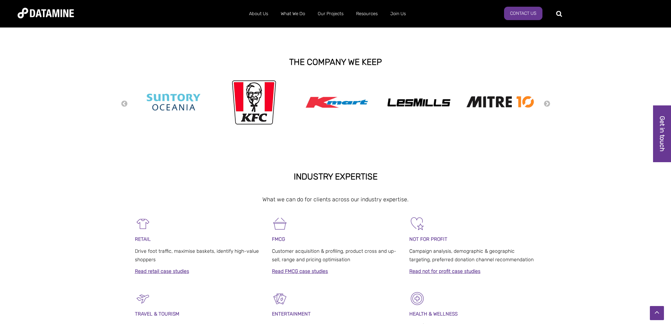
scroll to position [141, 0]
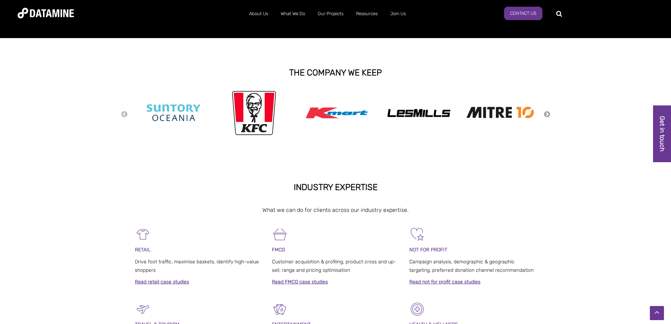
click at [545, 113] on button "Next" at bounding box center [546, 115] width 7 height 8
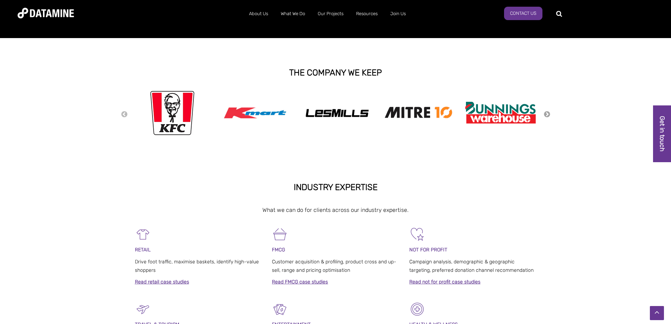
click at [545, 113] on button "Next" at bounding box center [546, 115] width 7 height 8
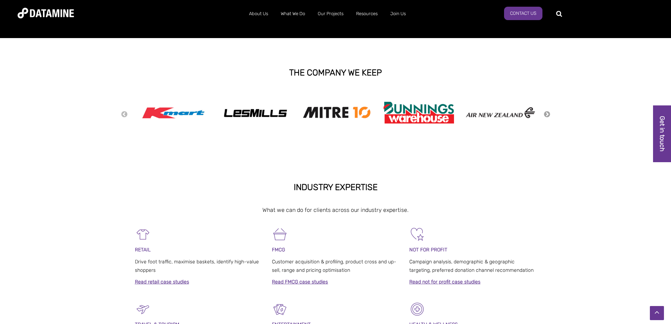
click at [545, 113] on button "Next" at bounding box center [546, 115] width 7 height 8
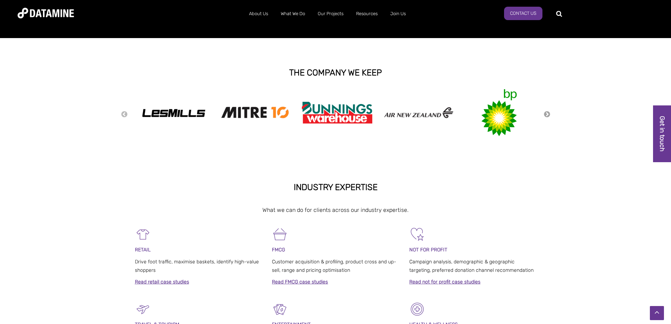
click at [545, 113] on button "Next" at bounding box center [546, 115] width 7 height 8
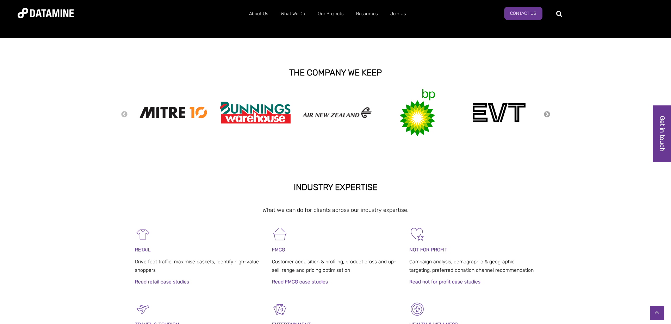
click at [545, 113] on button "Next" at bounding box center [546, 115] width 7 height 8
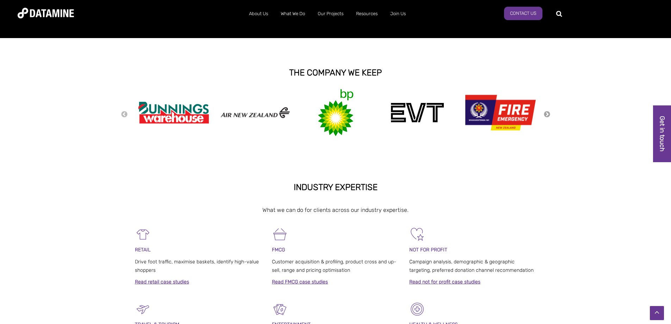
click at [545, 113] on button "Next" at bounding box center [546, 115] width 7 height 8
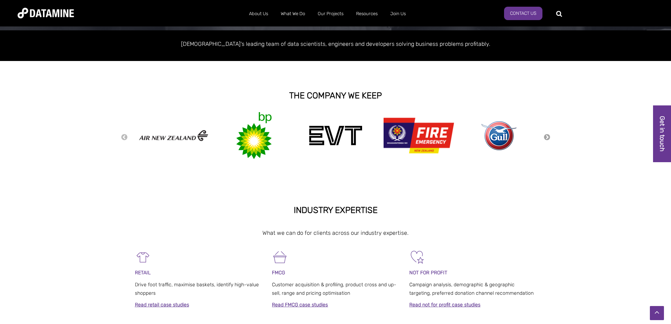
scroll to position [106, 0]
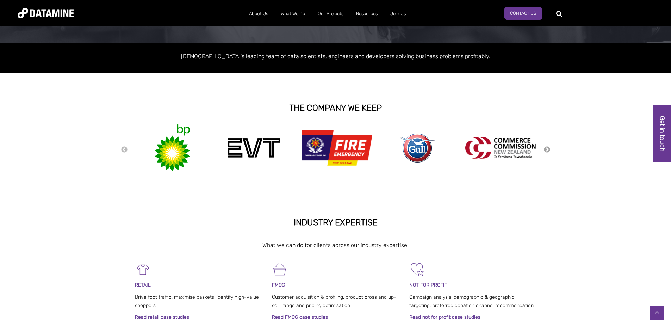
click at [547, 152] on button "Next" at bounding box center [546, 150] width 7 height 8
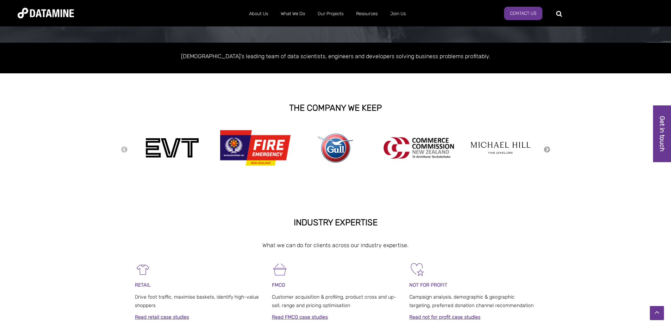
click at [547, 152] on button "Next" at bounding box center [546, 150] width 7 height 8
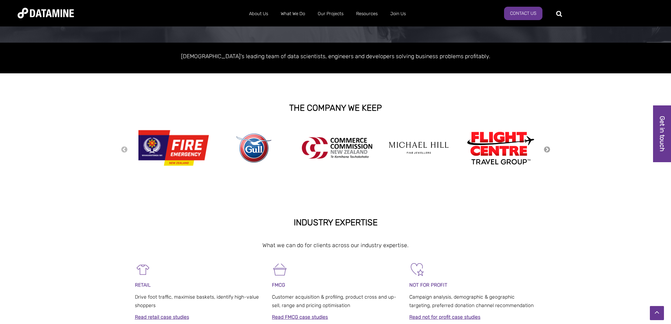
click at [547, 152] on button "Next" at bounding box center [546, 150] width 7 height 8
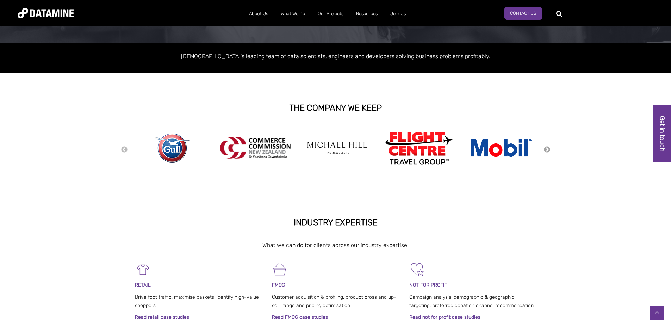
click at [547, 152] on button "Next" at bounding box center [546, 150] width 7 height 8
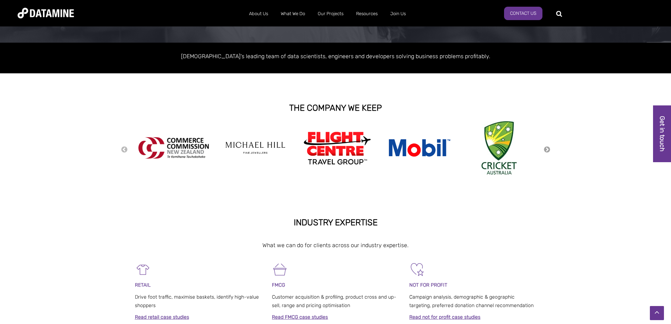
click at [547, 152] on button "Next" at bounding box center [546, 150] width 7 height 8
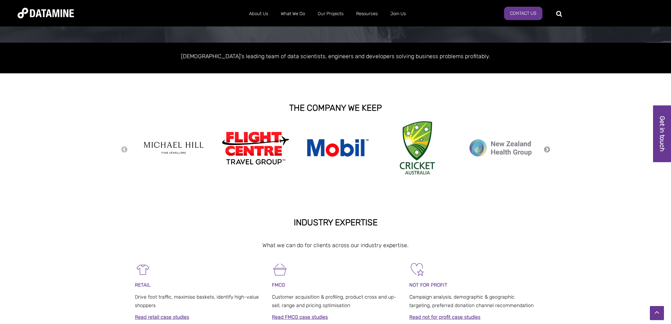
click at [547, 152] on button "Next" at bounding box center [546, 150] width 7 height 8
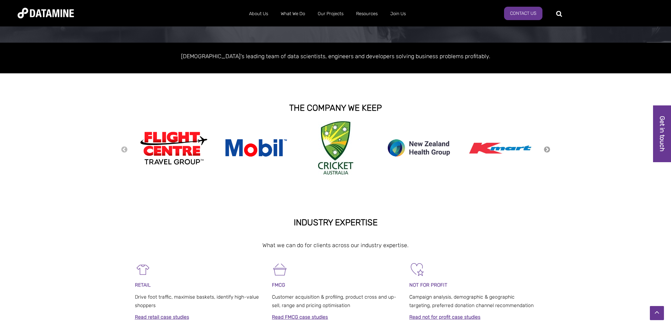
click at [547, 152] on button "Next" at bounding box center [546, 150] width 7 height 8
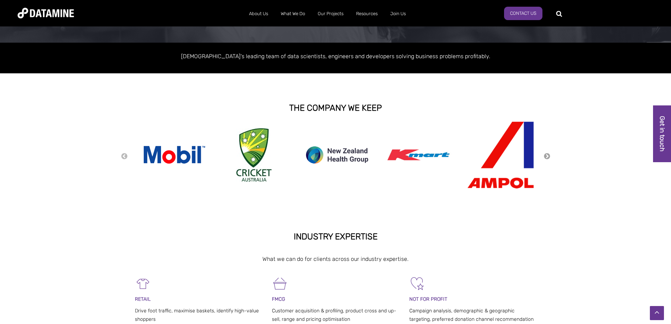
click at [547, 152] on div "Previous Next" at bounding box center [336, 156] width 430 height 70
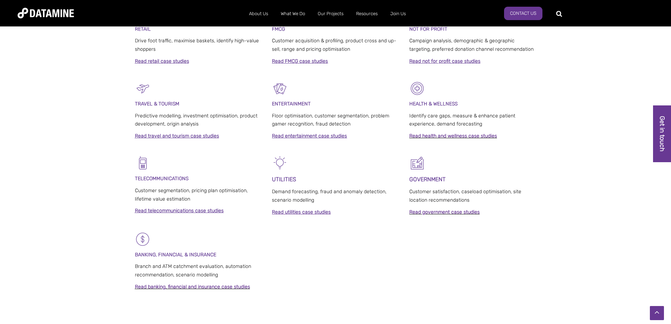
scroll to position [387, 0]
